Goal: Task Accomplishment & Management: Manage account settings

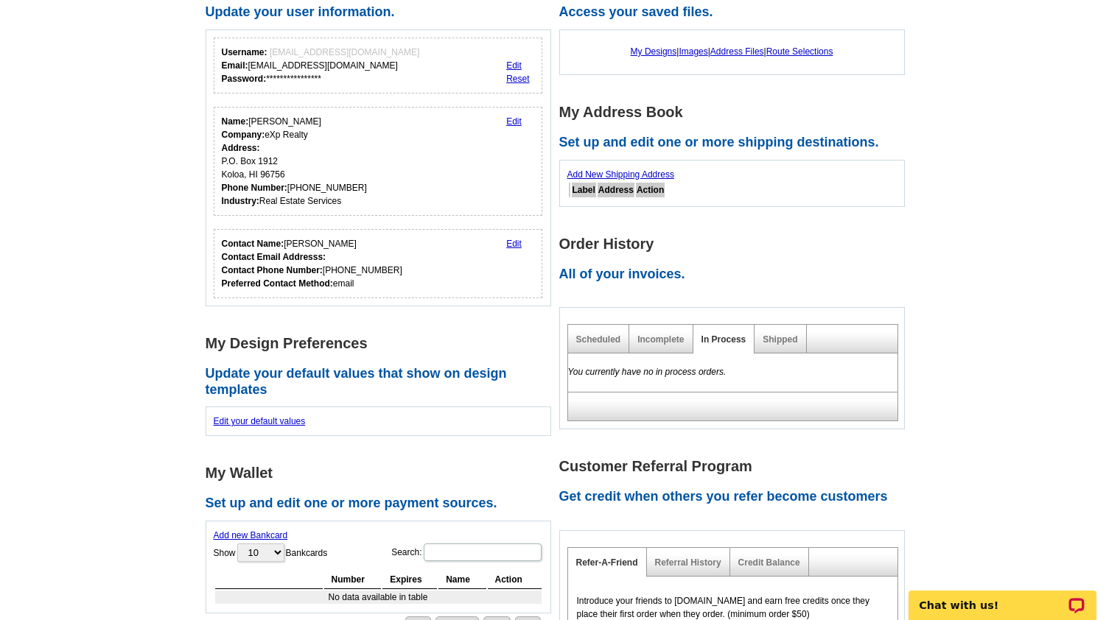
scroll to position [150, 0]
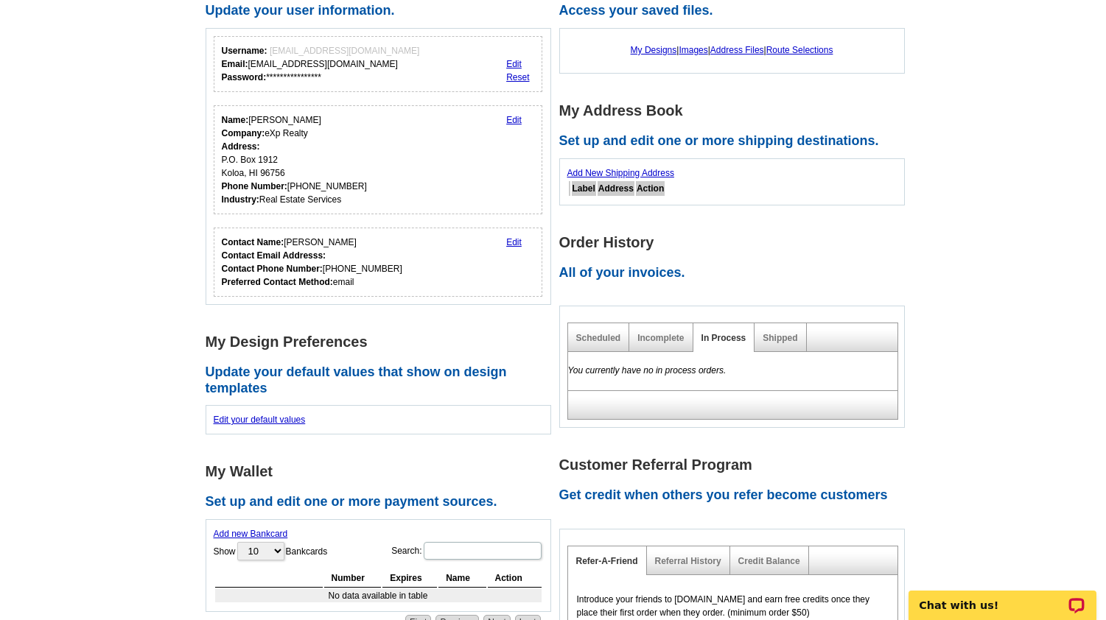
click at [511, 241] on link "Edit" at bounding box center [513, 242] width 15 height 10
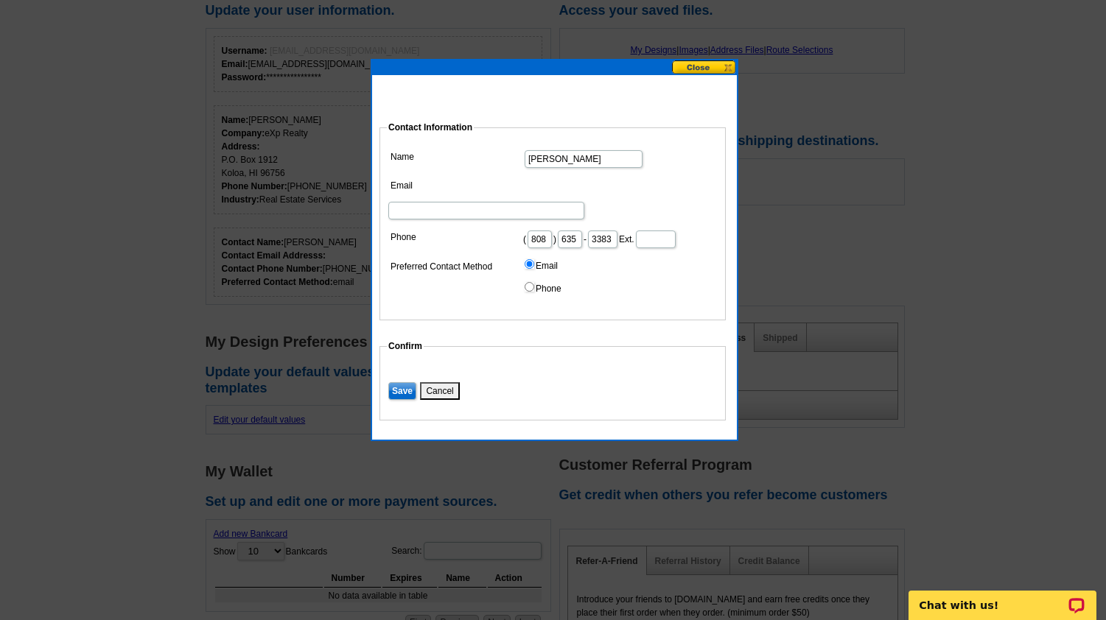
click at [553, 202] on input "Email" at bounding box center [486, 211] width 196 height 18
type input "agentkatkauai@gmail.com"
click at [401, 382] on input "Save" at bounding box center [402, 391] width 28 height 18
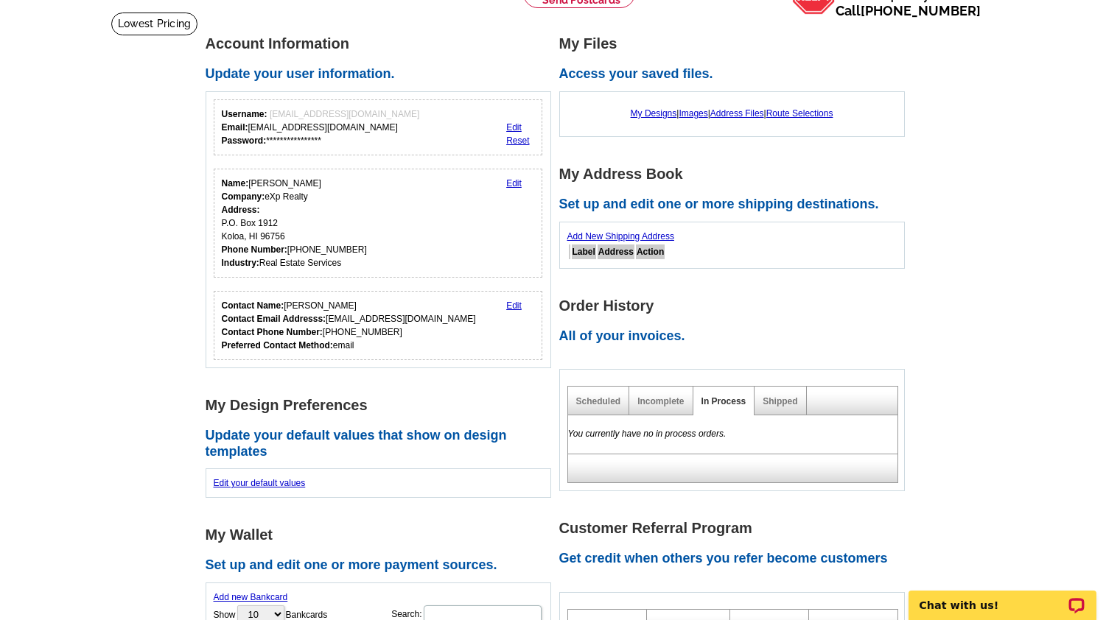
scroll to position [0, 0]
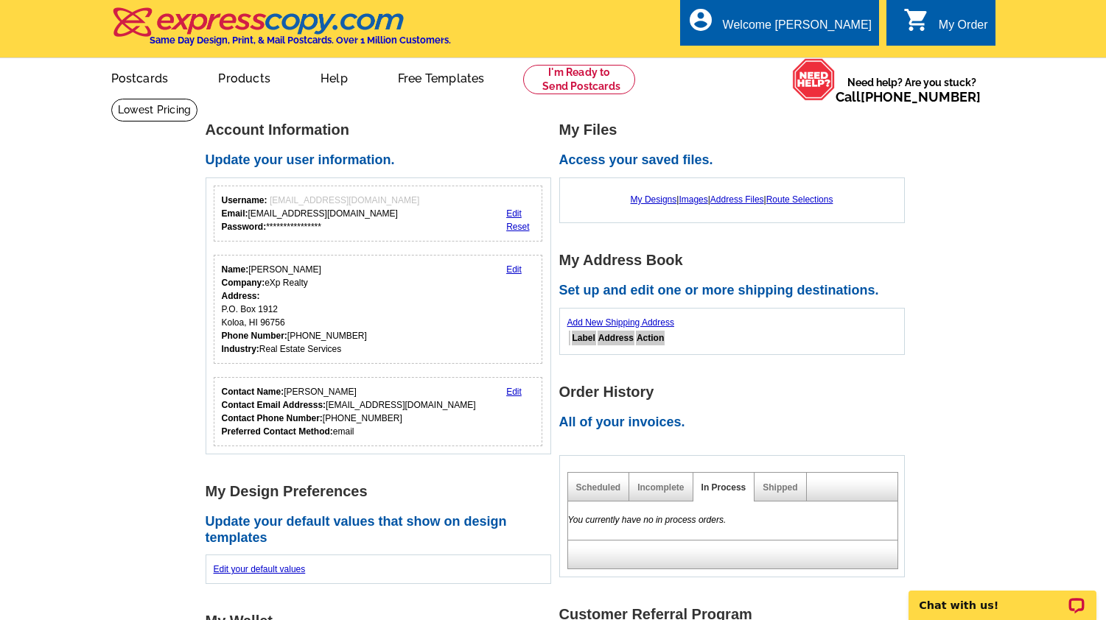
click at [656, 425] on h2 "All of your invoices." at bounding box center [736, 423] width 354 height 16
click at [942, 28] on div "My Order" at bounding box center [962, 28] width 49 height 21
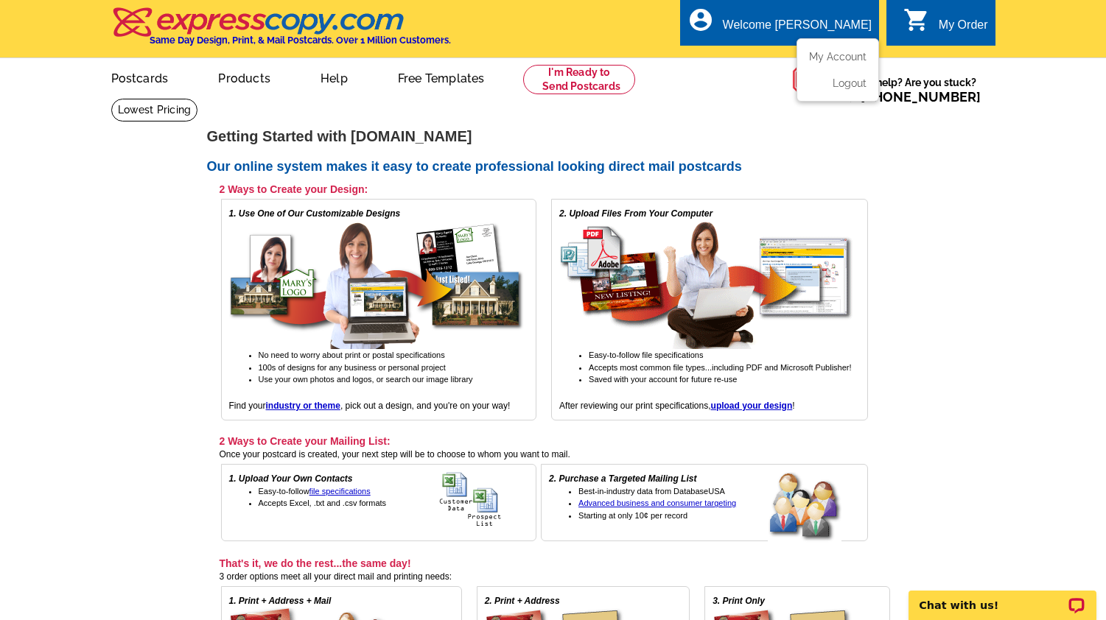
click at [829, 21] on div "Welcome [PERSON_NAME]" at bounding box center [797, 28] width 149 height 21
click at [828, 55] on link "My Account" at bounding box center [834, 56] width 63 height 13
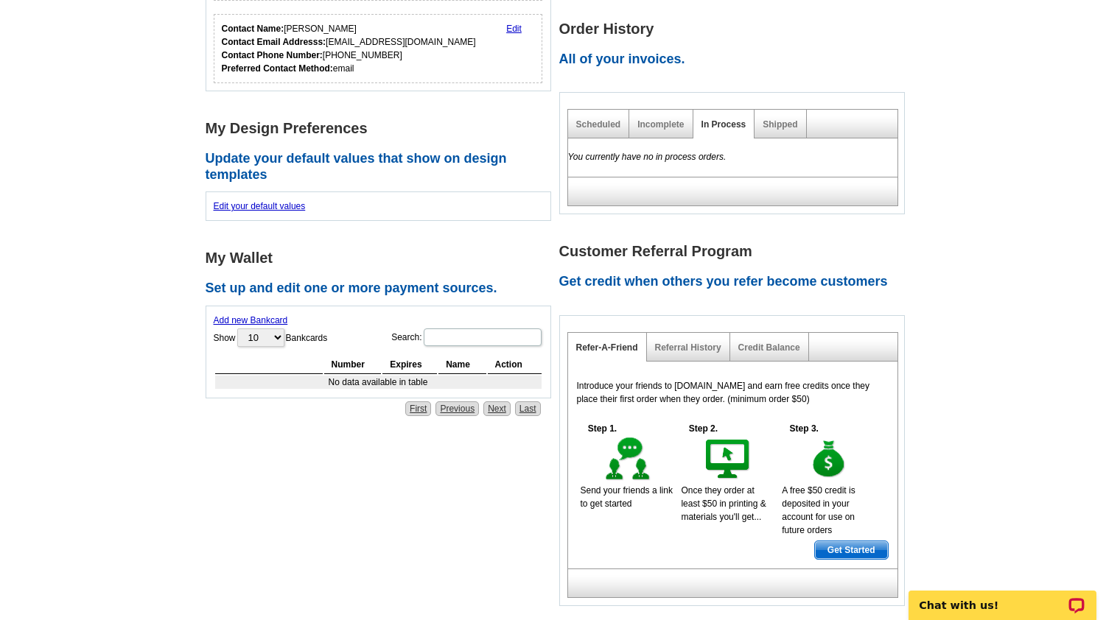
scroll to position [370, 0]
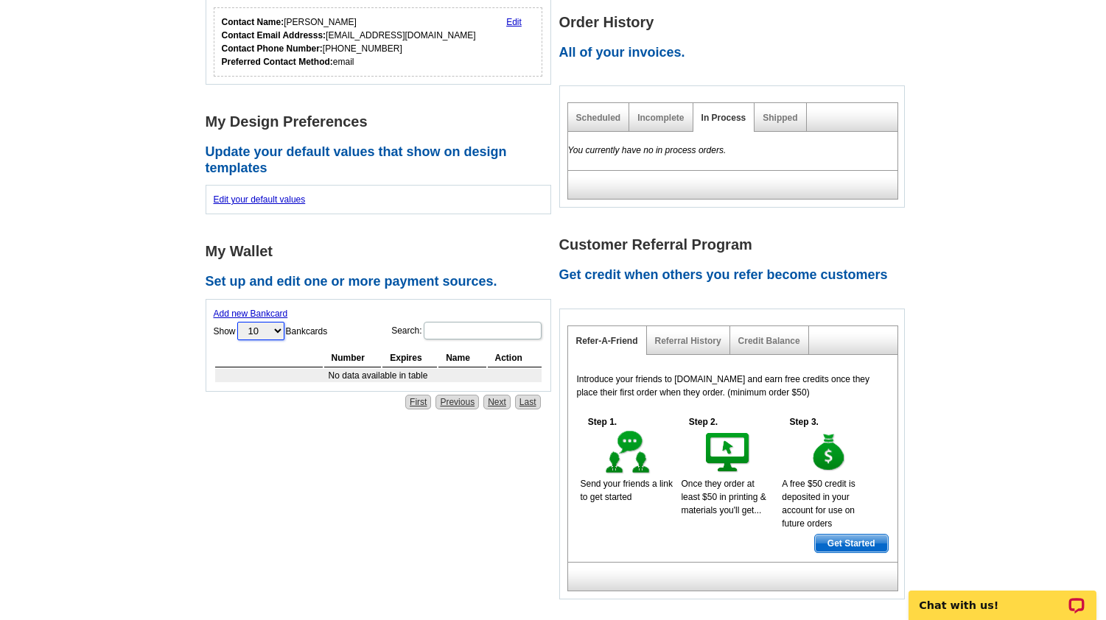
click at [281, 333] on select "10 25 50 100" at bounding box center [260, 331] width 47 height 18
click at [318, 299] on div "Add new Bankcard Show 10 25 50 100 Bankcards Search: Processing... Number Expir…" at bounding box center [377, 345] width 345 height 93
click at [267, 311] on link "Add new Bankcard" at bounding box center [251, 314] width 74 height 10
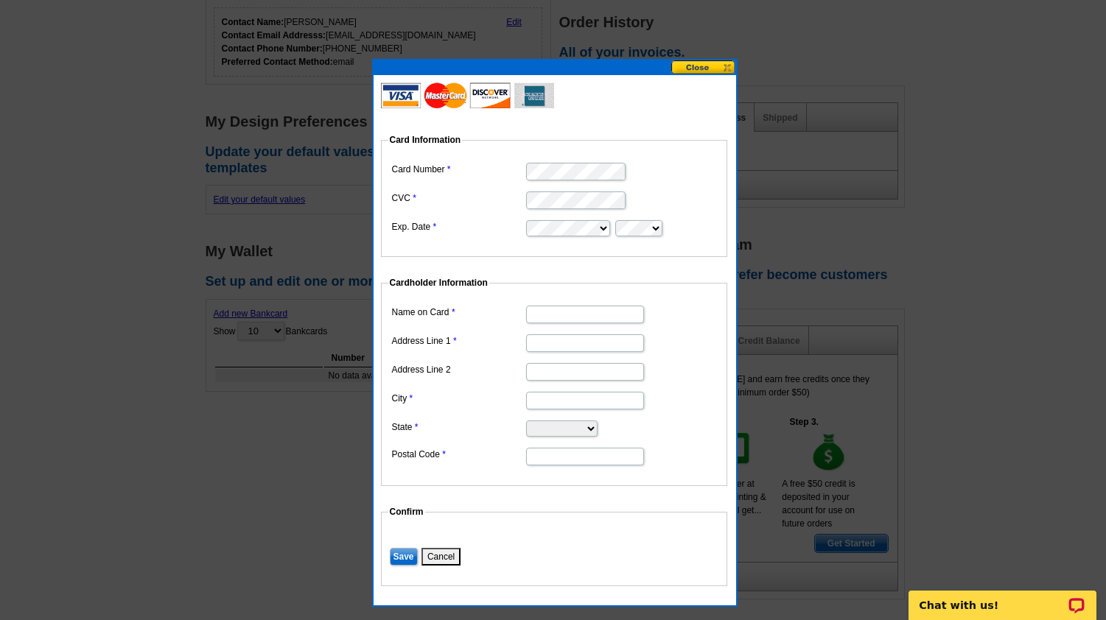
type input "[PERSON_NAME]"
click at [544, 346] on input "Address Line 1" at bounding box center [585, 343] width 118 height 18
type input "P.O. Box 1912"
type input "Koloa"
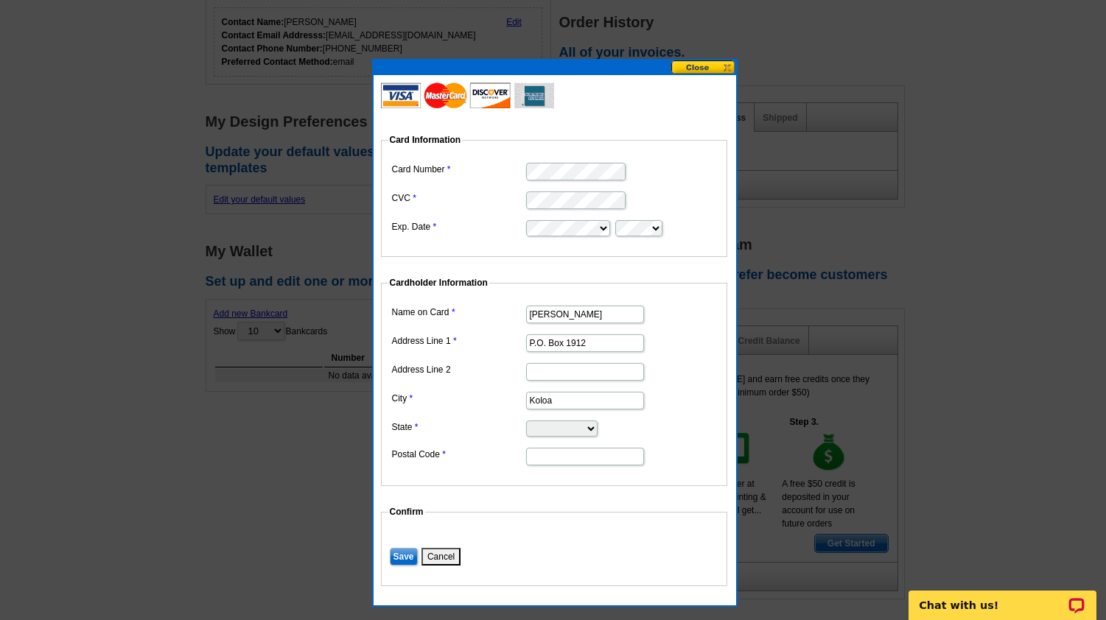
select select "HI"
type input "96756"
click at [404, 557] on input "Save" at bounding box center [404, 557] width 28 height 18
